Goal: Navigation & Orientation: Find specific page/section

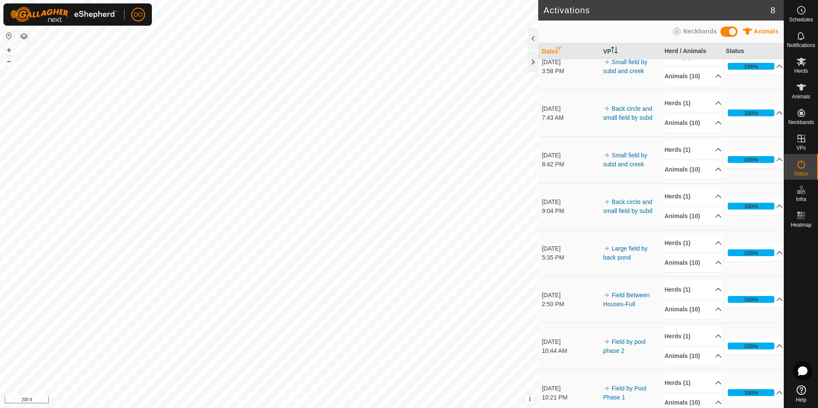
scroll to position [25, 0]
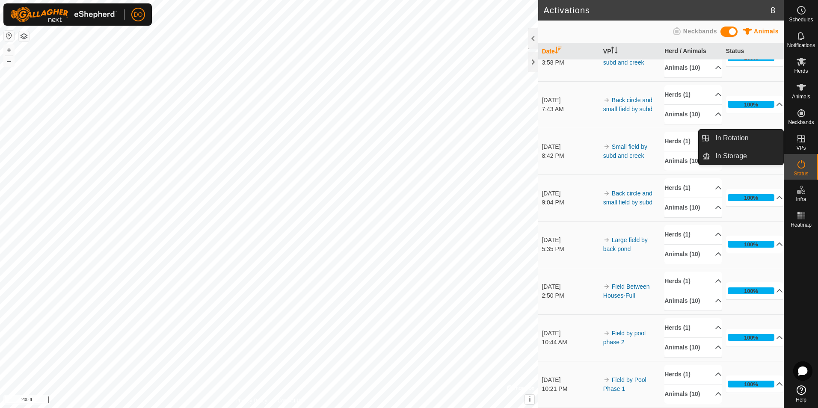
click at [798, 143] on icon at bounding box center [801, 138] width 10 height 10
click at [803, 136] on icon at bounding box center [801, 138] width 10 height 10
click at [744, 139] on link "In Rotation" at bounding box center [746, 138] width 73 height 17
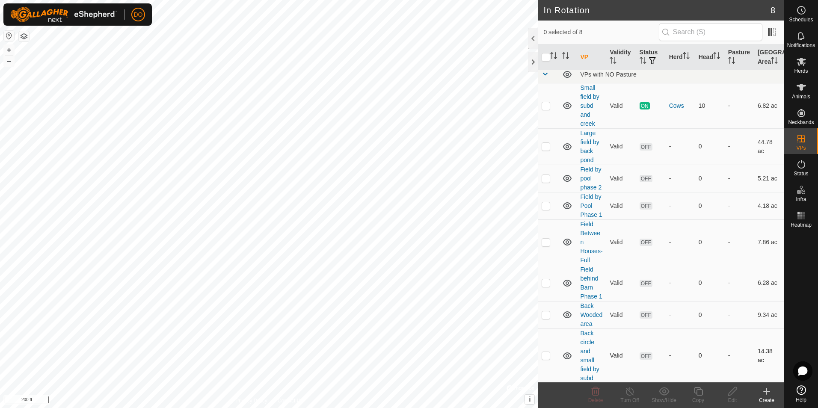
scroll to position [5, 0]
checkbox input "true"
click at [696, 392] on icon at bounding box center [698, 391] width 11 height 10
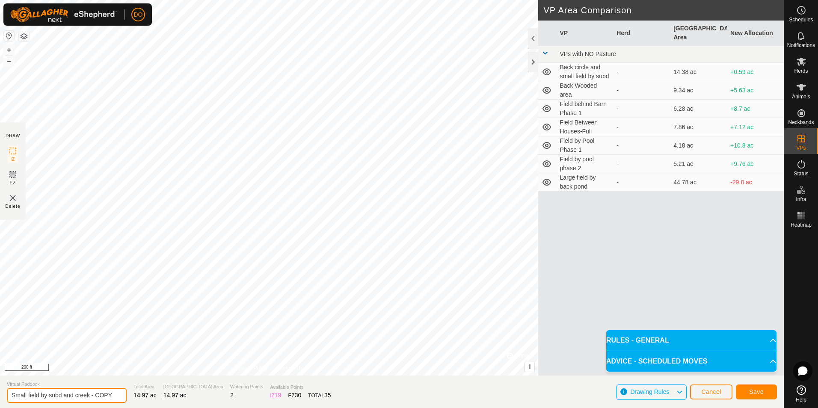
click at [108, 394] on input "Small field by subd and creek - COPY" at bounding box center [67, 395] width 120 height 15
type input "Small field by subd and creek -phase 2"
click at [756, 391] on span "Save" at bounding box center [756, 391] width 15 height 7
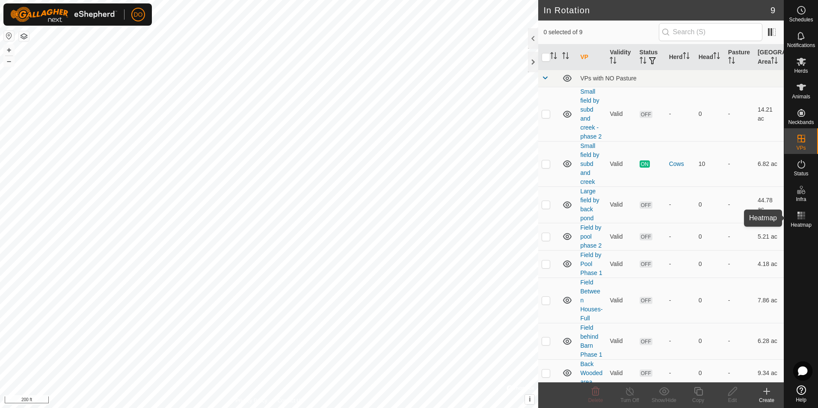
click at [801, 214] on icon at bounding box center [801, 216] width 10 height 10
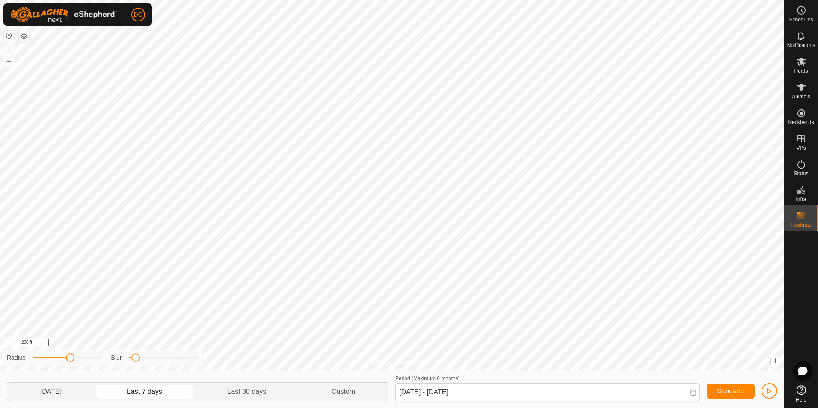
click at [61, 393] on p-togglebutton "[DATE]" at bounding box center [50, 392] width 87 height 18
type input "[DATE] - [DATE]"
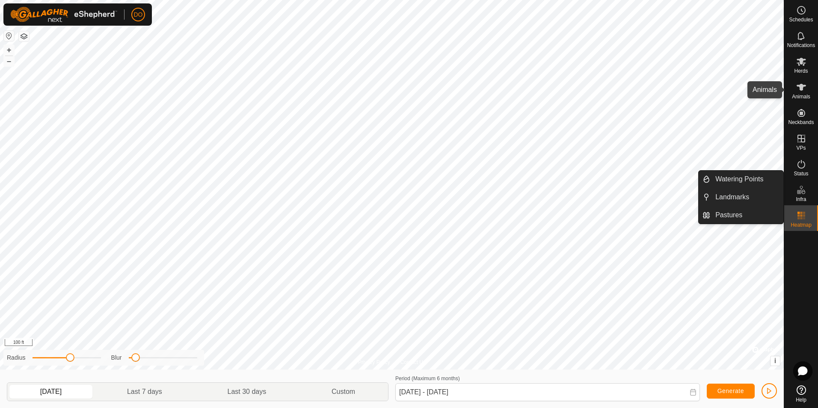
click at [801, 89] on icon at bounding box center [801, 87] width 9 height 7
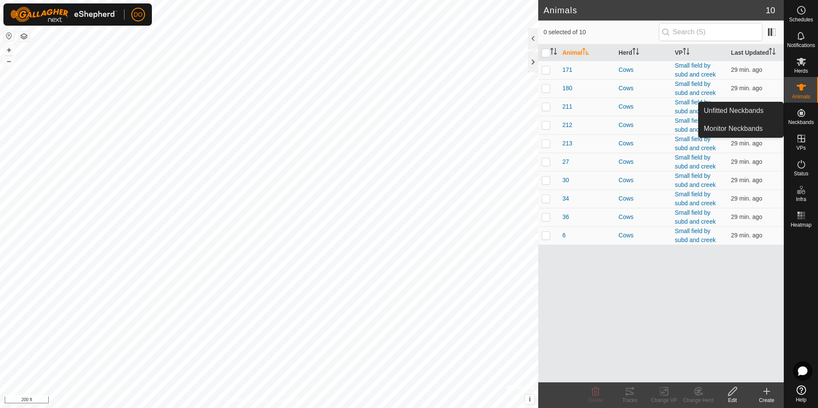
click at [802, 112] on icon at bounding box center [802, 113] width 8 height 8
click at [745, 127] on link "Monitor Neckbands" at bounding box center [741, 128] width 85 height 17
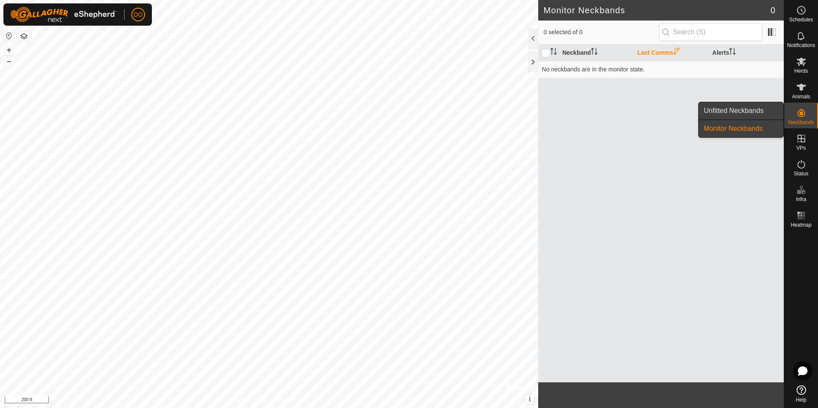
click at [752, 109] on link "Unfitted Neckbands" at bounding box center [741, 110] width 85 height 17
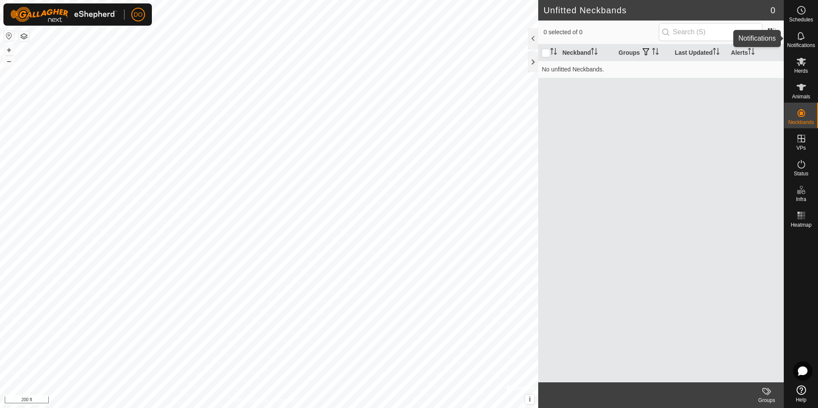
click at [806, 41] on icon at bounding box center [801, 36] width 10 height 10
